Goal: Information Seeking & Learning: Learn about a topic

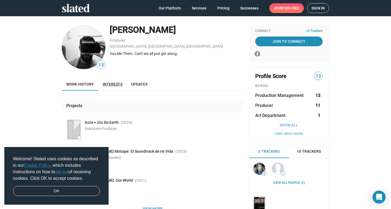
click at [114, 83] on span "Interests" at bounding box center [113, 84] width 20 height 4
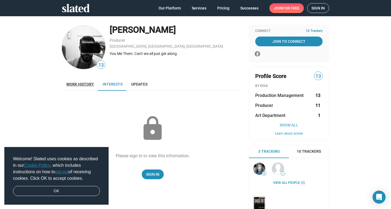
click at [83, 83] on span "Work history" at bounding box center [80, 84] width 28 height 4
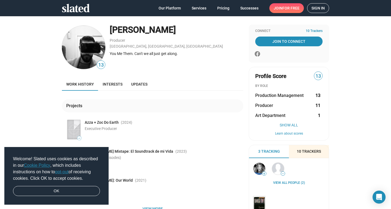
click at [307, 151] on span "10 Trackers" at bounding box center [308, 151] width 24 height 5
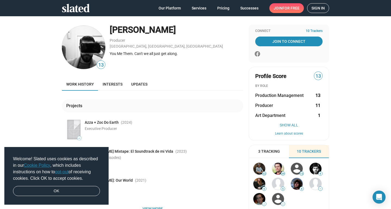
click at [78, 8] on icon at bounding box center [76, 8] width 28 height 8
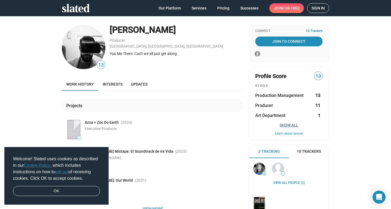
click at [290, 124] on button "Show All" at bounding box center [288, 125] width 67 height 4
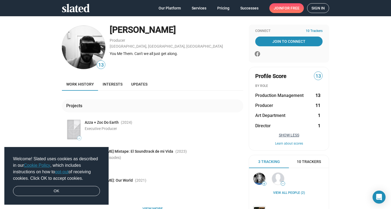
click at [280, 136] on button "Show Less" at bounding box center [288, 135] width 67 height 4
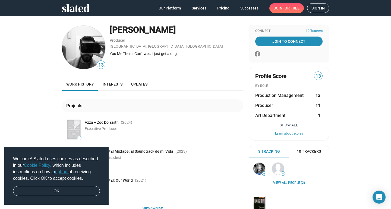
click at [291, 123] on button "Show All" at bounding box center [288, 125] width 67 height 4
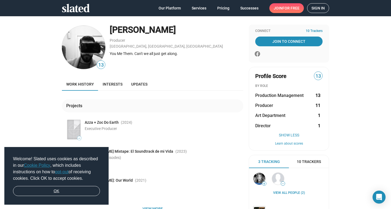
click at [61, 192] on link "OK" at bounding box center [56, 191] width 87 height 10
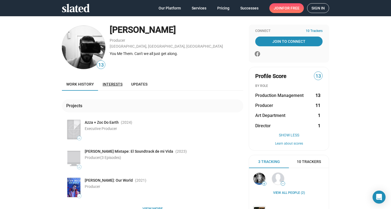
click at [116, 85] on span "Interests" at bounding box center [113, 84] width 20 height 4
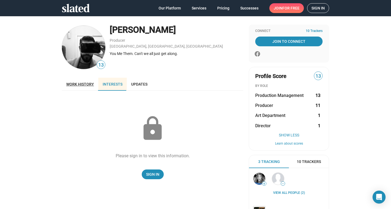
click at [76, 85] on span "Work history" at bounding box center [80, 84] width 28 height 4
